Goal: Navigation & Orientation: Find specific page/section

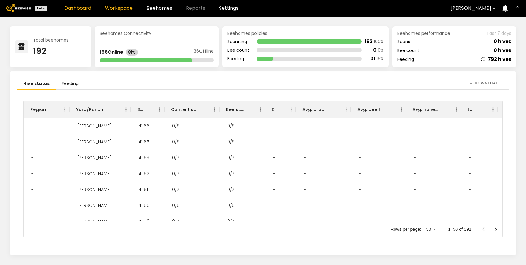
click at [121, 7] on link "Workspace" at bounding box center [119, 8] width 28 height 5
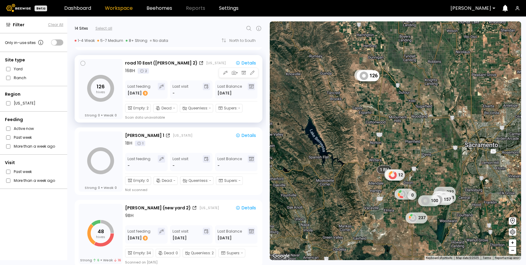
scroll to position [79, 0]
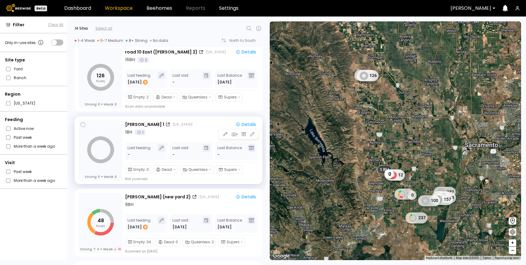
click at [181, 135] on div "1 BH 1" at bounding box center [191, 132] width 133 height 6
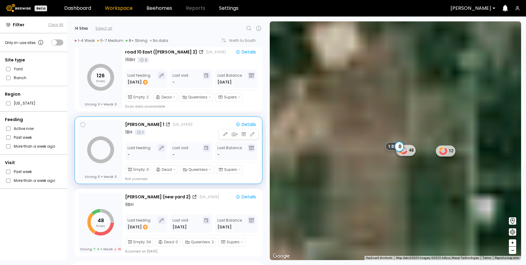
scroll to position [83, 0]
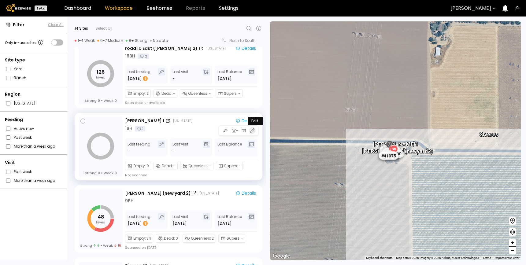
click at [250, 132] on icon "button" at bounding box center [253, 131] width 6 height 6
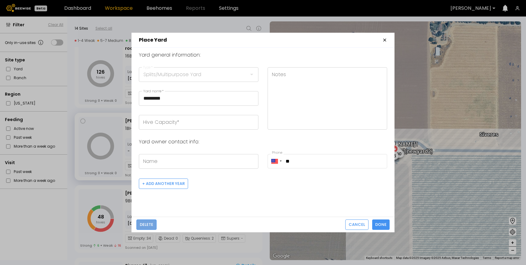
click at [147, 222] on span "Delete" at bounding box center [146, 225] width 13 height 6
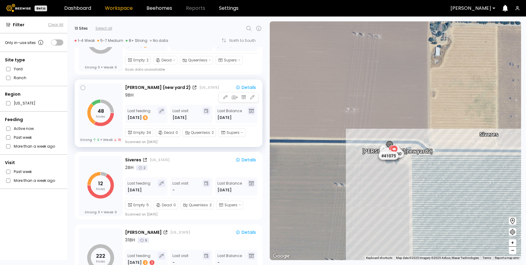
scroll to position [118, 0]
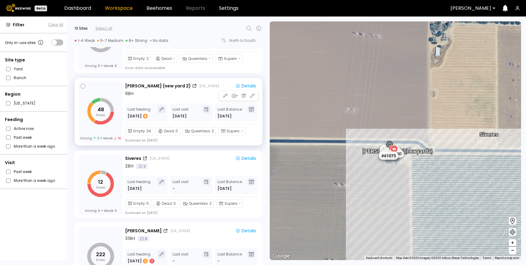
click at [194, 95] on div "9 BH" at bounding box center [191, 94] width 133 height 6
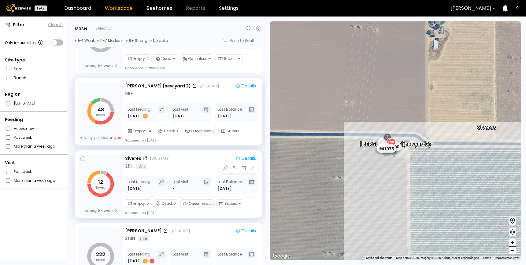
click at [187, 161] on div "Siveres California" at bounding box center [177, 158] width 104 height 6
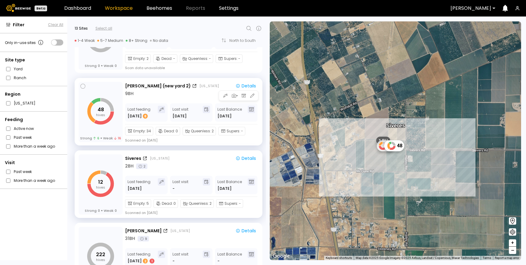
click at [198, 96] on div "9 BH" at bounding box center [191, 94] width 133 height 6
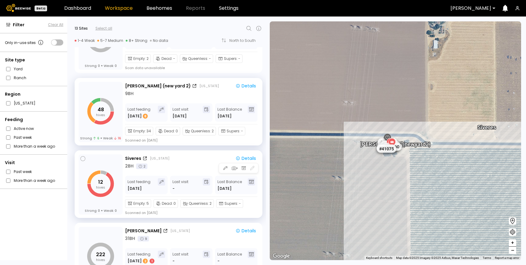
click at [195, 167] on div "2 BH 2" at bounding box center [191, 166] width 133 height 6
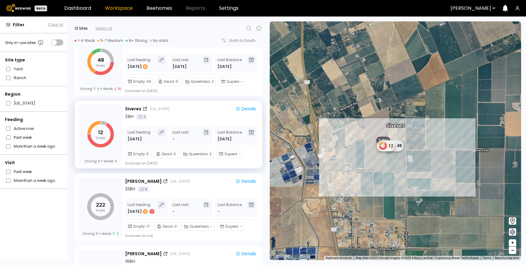
scroll to position [169, 0]
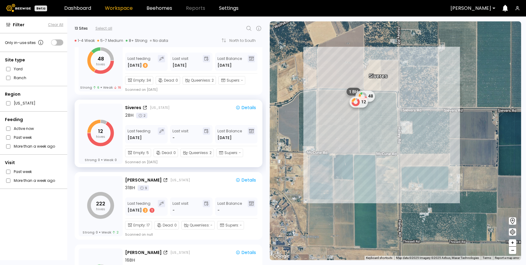
drag, startPoint x: 408, startPoint y: 168, endPoint x: 414, endPoint y: 112, distance: 56.0
click at [414, 112] on div "1 BH 48 12 Siveres" at bounding box center [395, 140] width 251 height 239
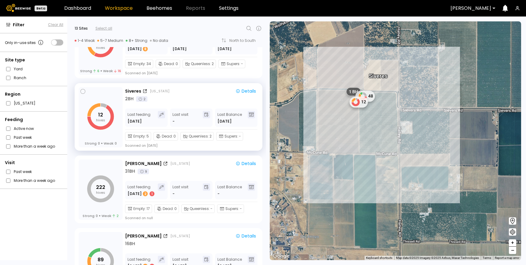
scroll to position [187, 0]
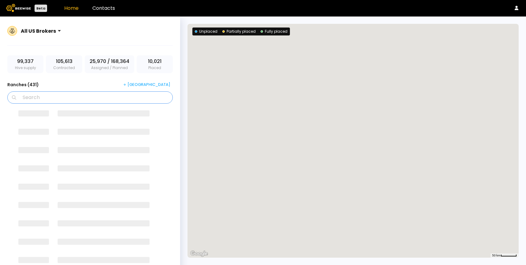
click at [40, 100] on input "Search" at bounding box center [92, 98] width 150 height 12
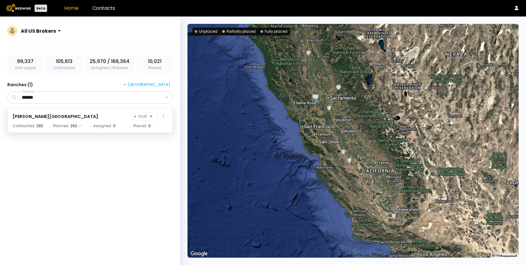
click at [45, 122] on div "Mariani - Sievers Ranch Draft Contracted: 292 Planned: 292 Assigned: 0 Placed: 0" at bounding box center [89, 120] width 165 height 26
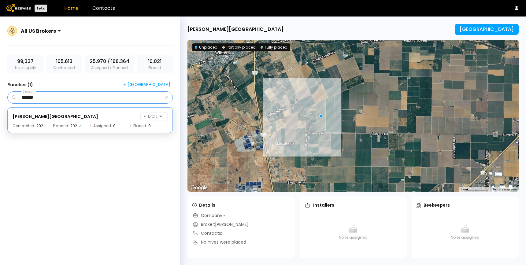
click at [54, 98] on input "******" at bounding box center [90, 98] width 146 height 12
type input "****"
click at [43, 121] on div "Siveres Draft Contracted: 152 Planned: 156 Assigned: 0 Placed: 16" at bounding box center [89, 120] width 165 height 26
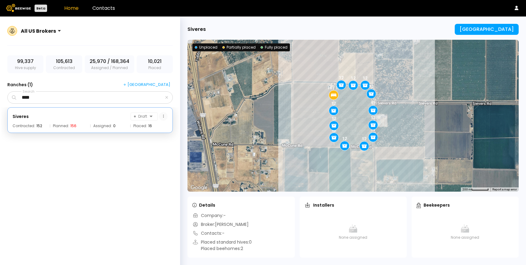
click at [163, 117] on icon at bounding box center [163, 116] width 1 height 3
click at [78, 120] on div "Siveres Draft" at bounding box center [90, 117] width 155 height 8
click at [164, 118] on icon at bounding box center [163, 116] width 1 height 4
click at [145, 156] on div "Delete ranch" at bounding box center [146, 156] width 43 height 9
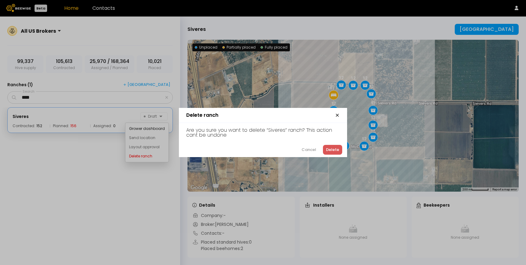
click at [333, 149] on div "Delete" at bounding box center [332, 150] width 13 height 6
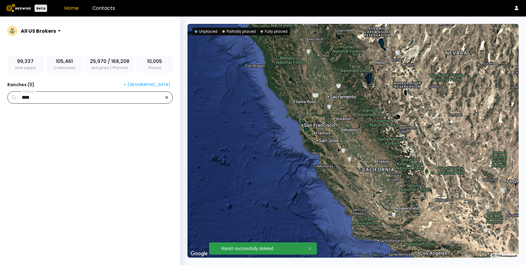
click at [166, 98] on icon "button" at bounding box center [166, 97] width 2 height 2
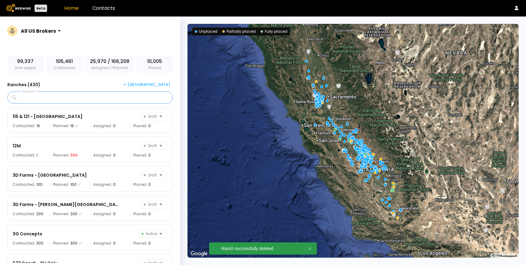
click at [149, 98] on input "Search" at bounding box center [92, 98] width 150 height 12
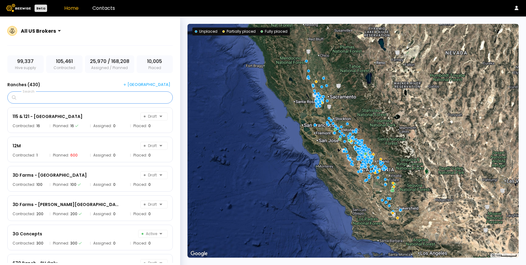
click at [143, 101] on input "Search" at bounding box center [92, 98] width 150 height 12
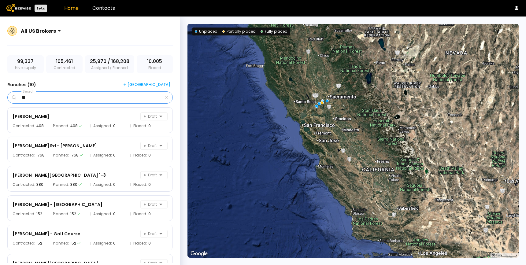
type input "*"
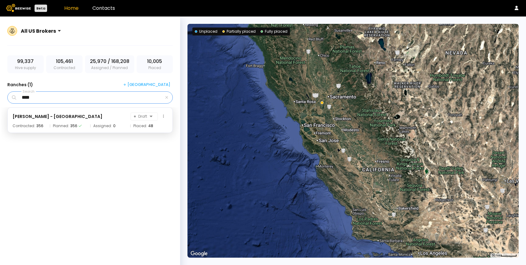
type input "****"
click at [75, 120] on div "SF Florin - Turf Ranch Draft Contracted: 356 Planned: 356 Assigned: 0 Placed: 48" at bounding box center [89, 120] width 165 height 26
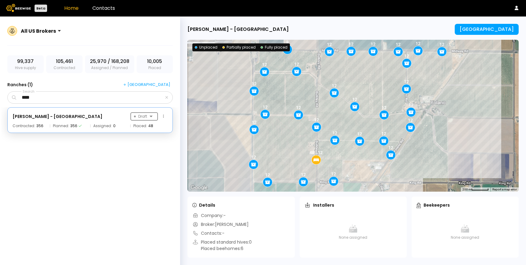
click at [143, 117] on span "Draft" at bounding box center [140, 116] width 13 height 7
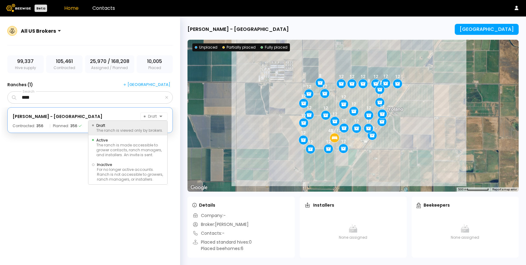
click at [75, 161] on div "SF Florin - Turf Ranch [object Object], 2 of 3. 3 results available. Use Up and…" at bounding box center [90, 185] width 178 height 156
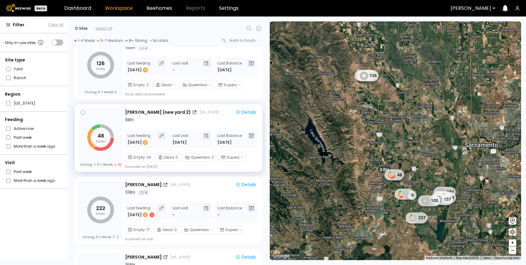
scroll to position [126, 0]
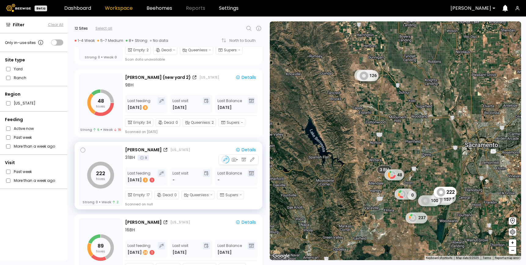
click at [171, 162] on div "Thomsen California Details 31 BH 9 Last feeding Oct 14 2 1 Last visit - Last Ba…" at bounding box center [191, 176] width 133 height 61
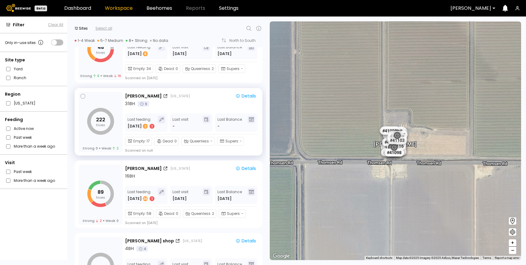
scroll to position [183, 0]
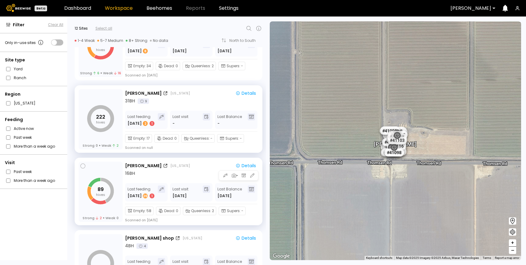
click at [176, 177] on div "Nunes California Details 16 BH Last feeding Oct 8 26 1 Last visit Oct 01 Last B…" at bounding box center [191, 192] width 133 height 61
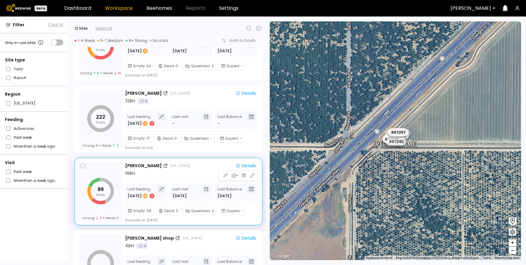
click at [180, 179] on div "Nunes California Details 16 BH Last feeding Oct 8 26 1 Last visit Oct 01 Last B…" at bounding box center [191, 192] width 133 height 61
click at [180, 175] on div "16 BH" at bounding box center [191, 173] width 133 height 6
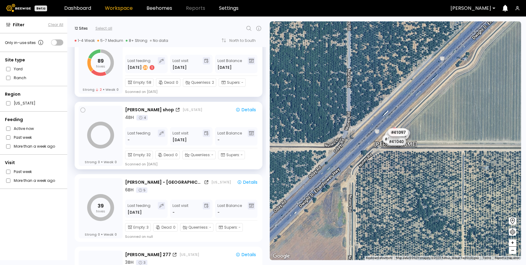
scroll to position [313, 0]
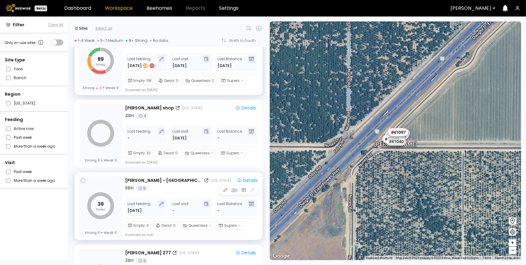
click at [197, 194] on div "SF Florin - Turf Ranch California Details 6 BH 5 Last feeding Oct 8 Last visit …" at bounding box center [192, 206] width 135 height 61
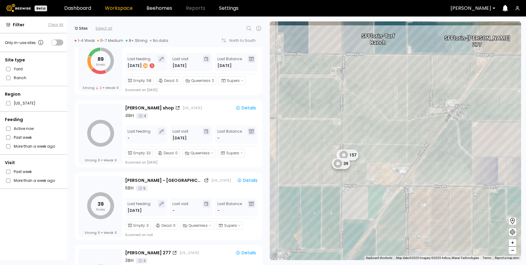
drag, startPoint x: 424, startPoint y: 143, endPoint x: 406, endPoint y: 128, distance: 23.4
click at [407, 128] on div "39 157 SF Florin - Turf Ranch SF Florin - Rasmussen 277 1 BH 1 BH 1 BH" at bounding box center [395, 140] width 251 height 239
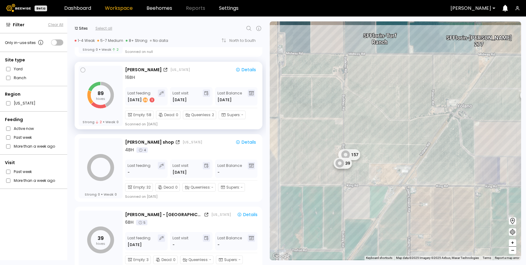
scroll to position [275, 0]
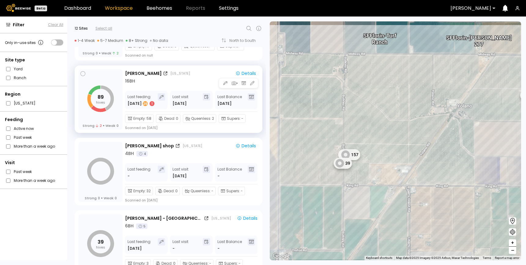
click at [194, 83] on div "16 BH" at bounding box center [191, 81] width 133 height 6
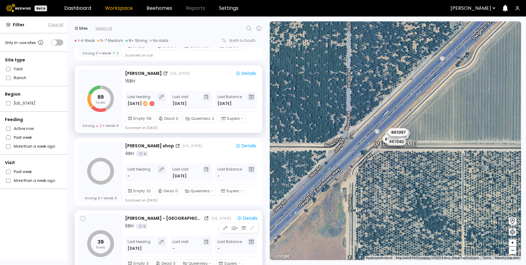
click at [180, 229] on div "6 BH 5" at bounding box center [192, 226] width 135 height 6
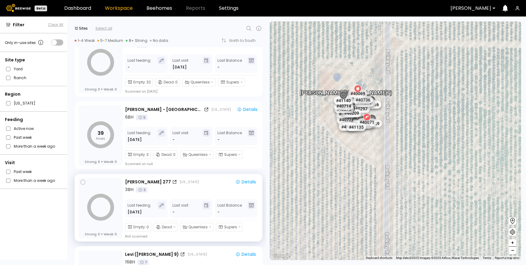
scroll to position [383, 0]
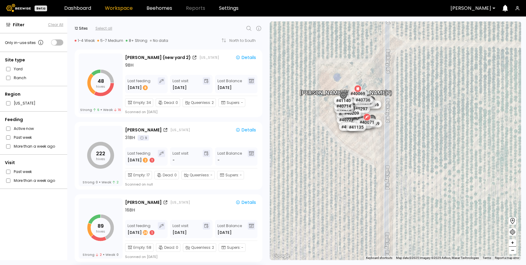
scroll to position [139, 0]
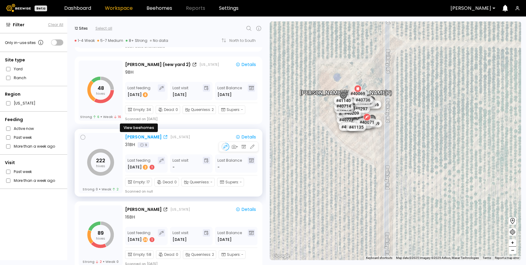
click at [139, 136] on div "[PERSON_NAME]" at bounding box center [143, 137] width 37 height 6
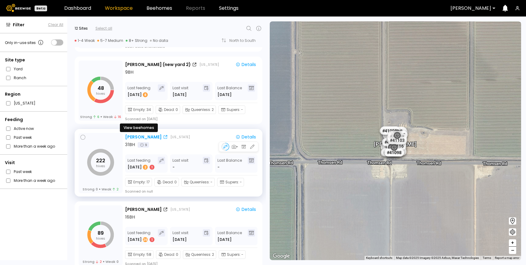
click at [139, 135] on div "[PERSON_NAME]" at bounding box center [143, 137] width 37 height 6
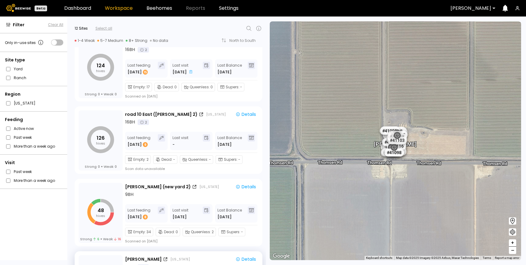
scroll to position [0, 0]
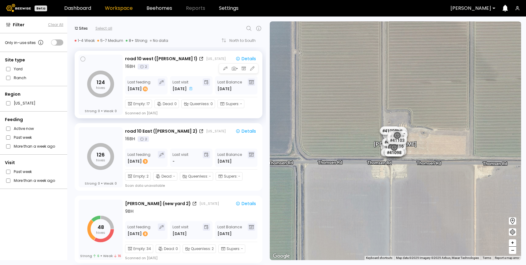
click at [183, 67] on div "16 BH 2" at bounding box center [191, 66] width 133 height 6
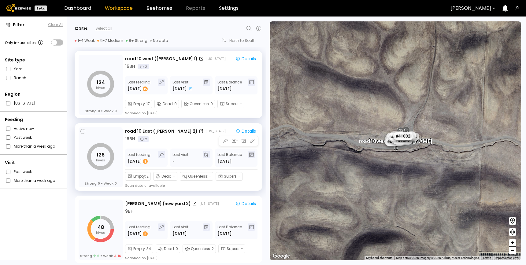
click at [178, 141] on div "16 BH 2" at bounding box center [191, 139] width 133 height 6
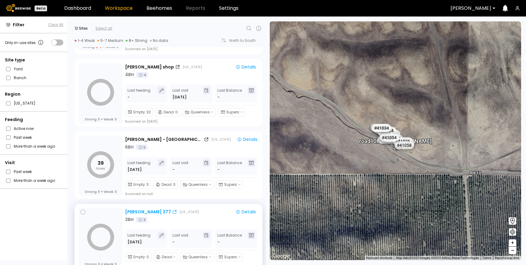
scroll to position [350, 0]
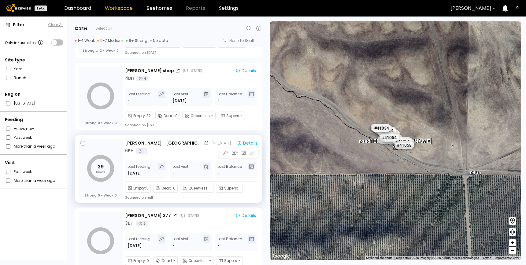
click at [199, 150] on div "6 BH 5" at bounding box center [192, 151] width 135 height 6
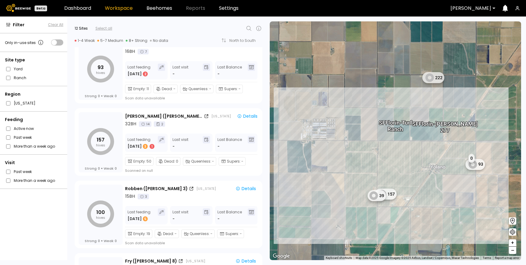
scroll to position [657, 0]
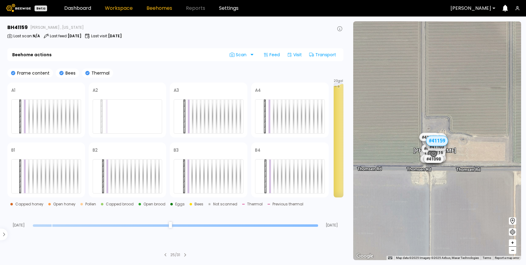
click at [122, 7] on link "Workspace" at bounding box center [119, 8] width 28 height 5
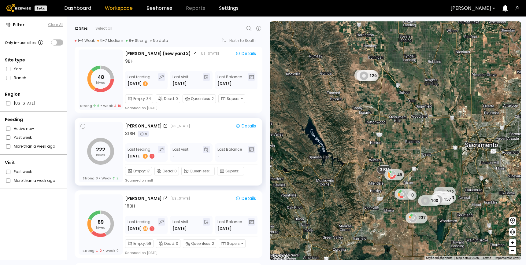
scroll to position [159, 0]
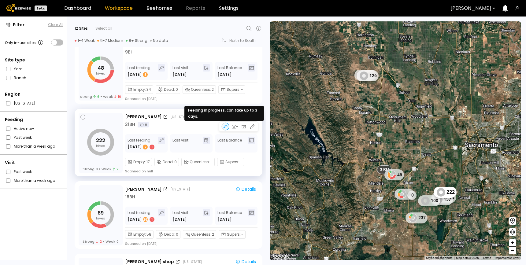
click at [225, 127] on div at bounding box center [225, 127] width 8 height 8
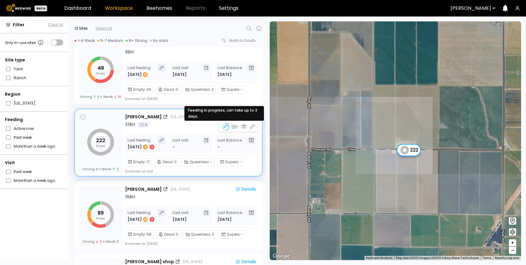
click at [224, 127] on div at bounding box center [225, 127] width 8 height 8
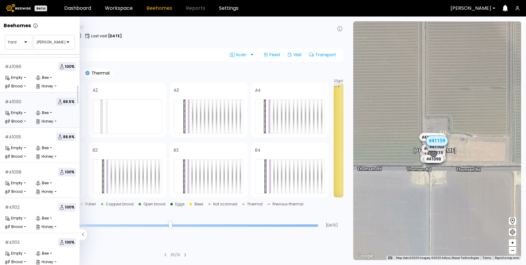
scroll to position [141, 0]
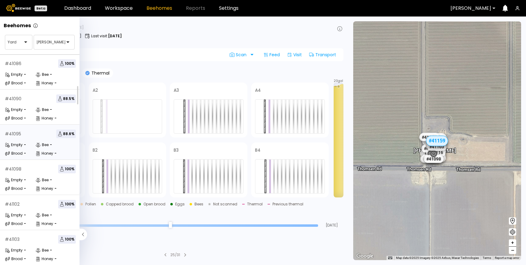
click at [38, 146] on icon at bounding box center [38, 146] width 2 height 0
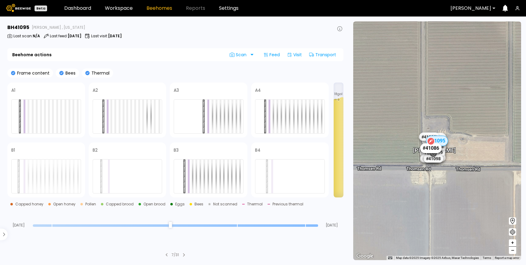
click at [427, 150] on div "# 41086" at bounding box center [430, 148] width 21 height 10
